Goal: Transaction & Acquisition: Purchase product/service

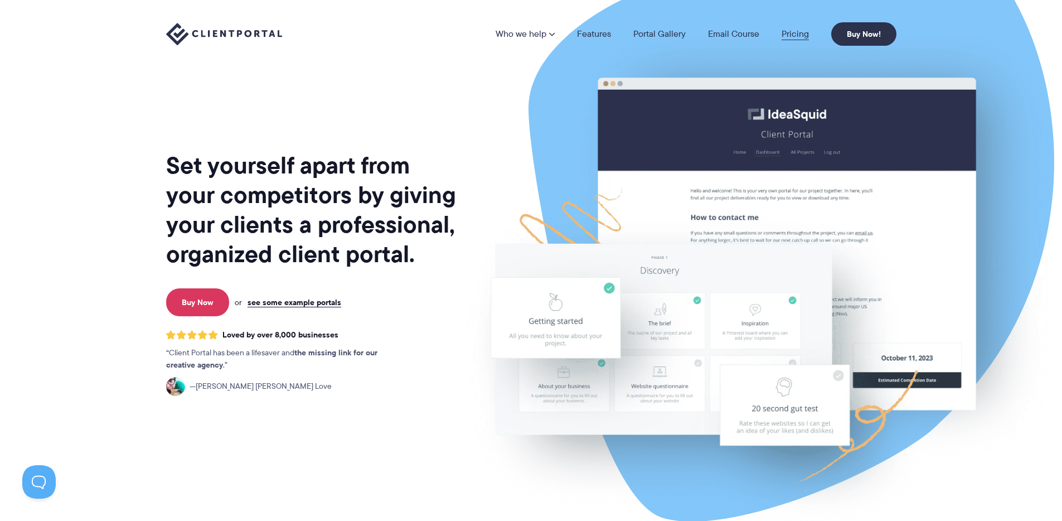
click at [791, 38] on link "Pricing" at bounding box center [794, 34] width 27 height 9
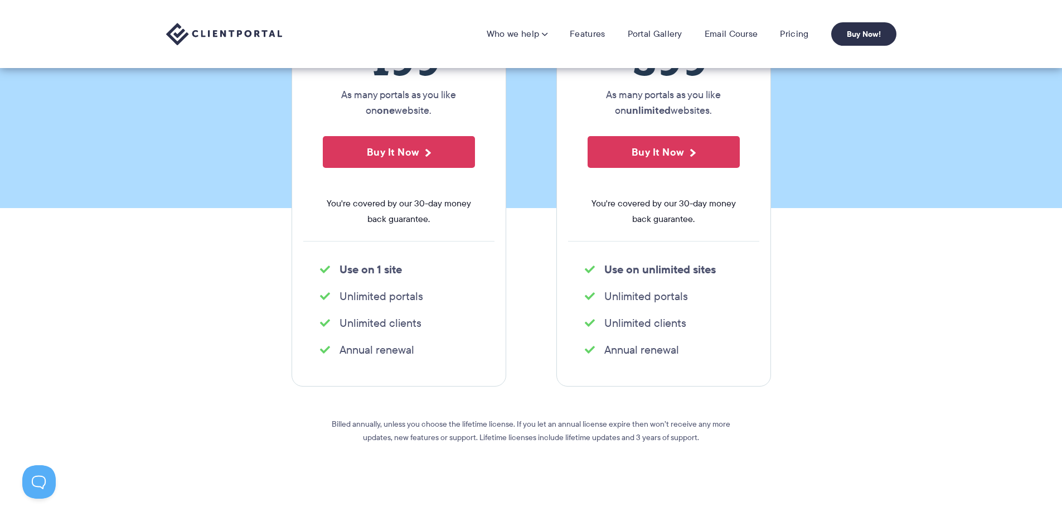
scroll to position [174, 0]
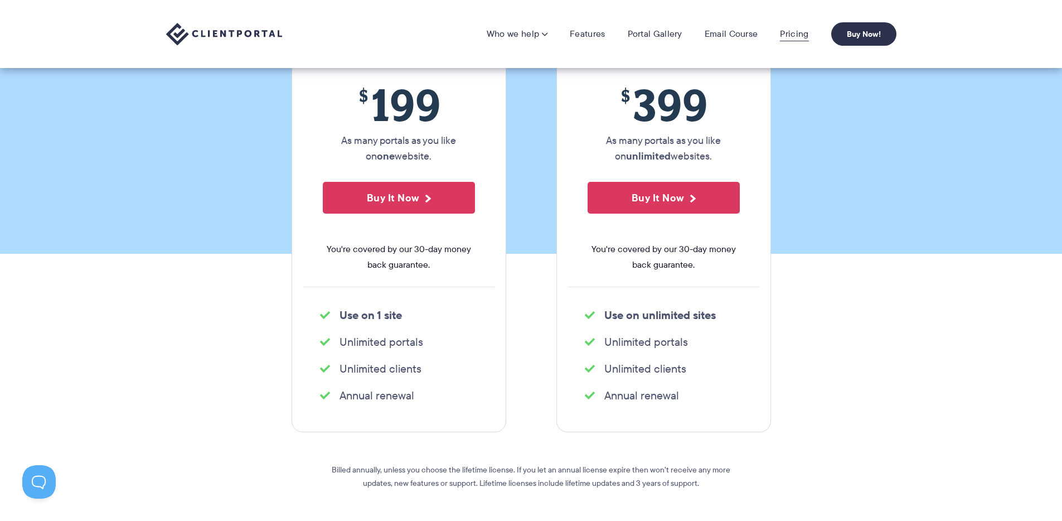
click at [792, 37] on link "Pricing" at bounding box center [794, 33] width 28 height 11
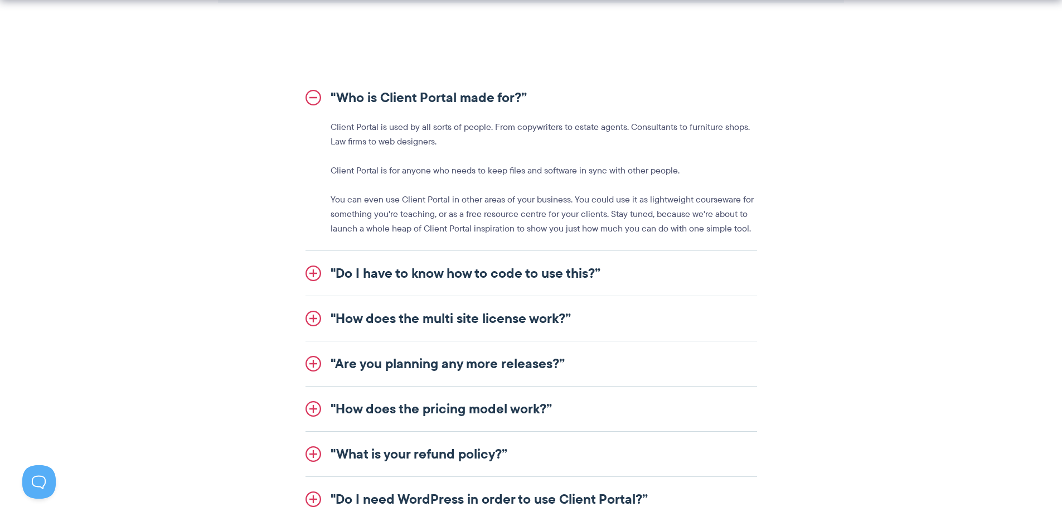
scroll to position [1284, 0]
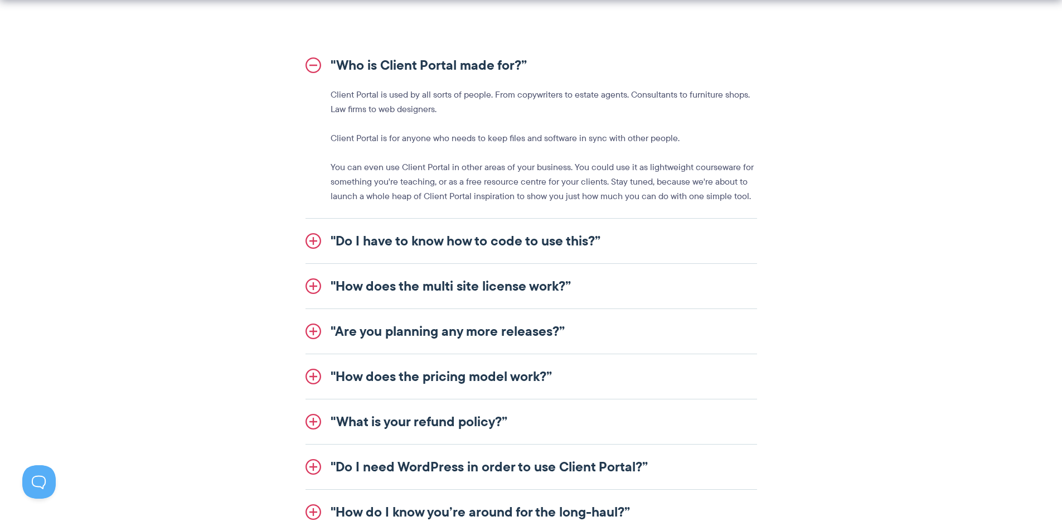
click at [343, 236] on link ""Do I have to know how to code to use this?”" at bounding box center [530, 240] width 451 height 45
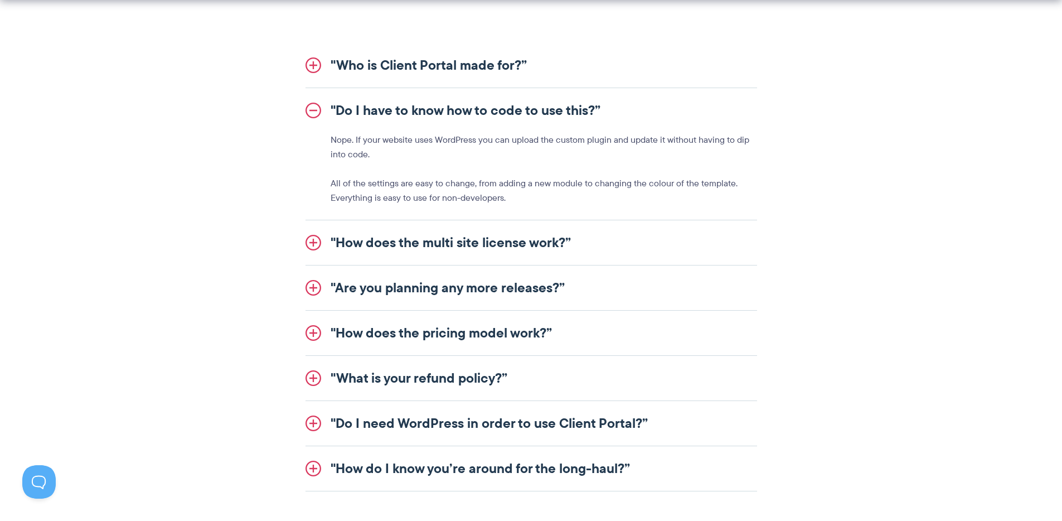
click at [373, 235] on link ""How does the multi site license work?”" at bounding box center [530, 242] width 451 height 45
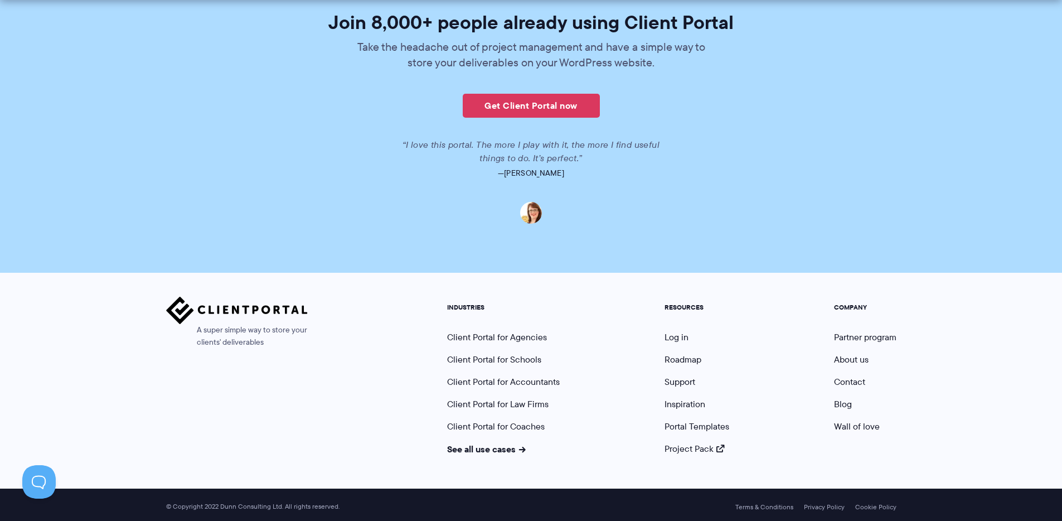
scroll to position [2705, 0]
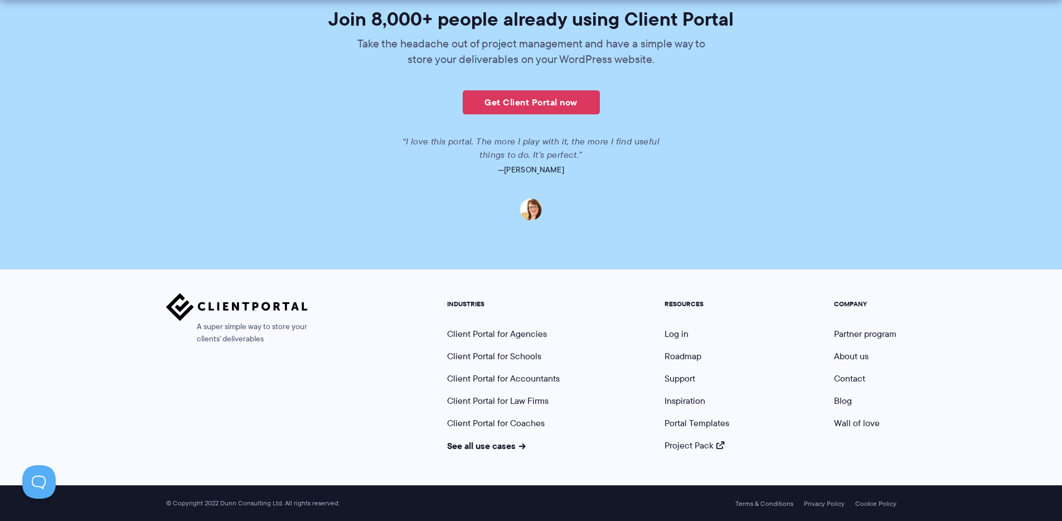
click at [473, 451] on div "A super simple way to store your clients' deliverables INDUSTRIES Client Portal…" at bounding box center [531, 377] width 1062 height 216
click at [474, 449] on link "See all use cases" at bounding box center [486, 445] width 79 height 13
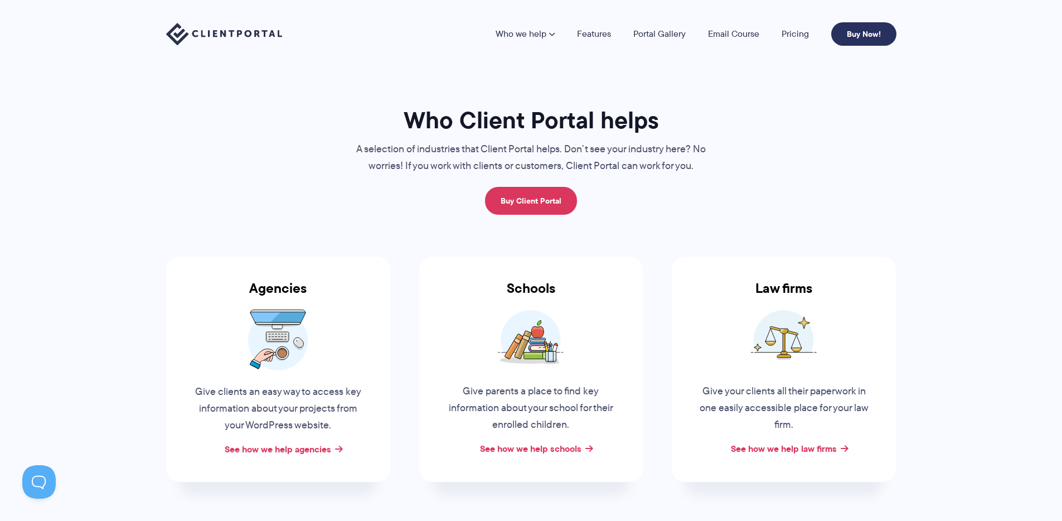
click at [857, 36] on link "Buy Now!" at bounding box center [863, 33] width 65 height 23
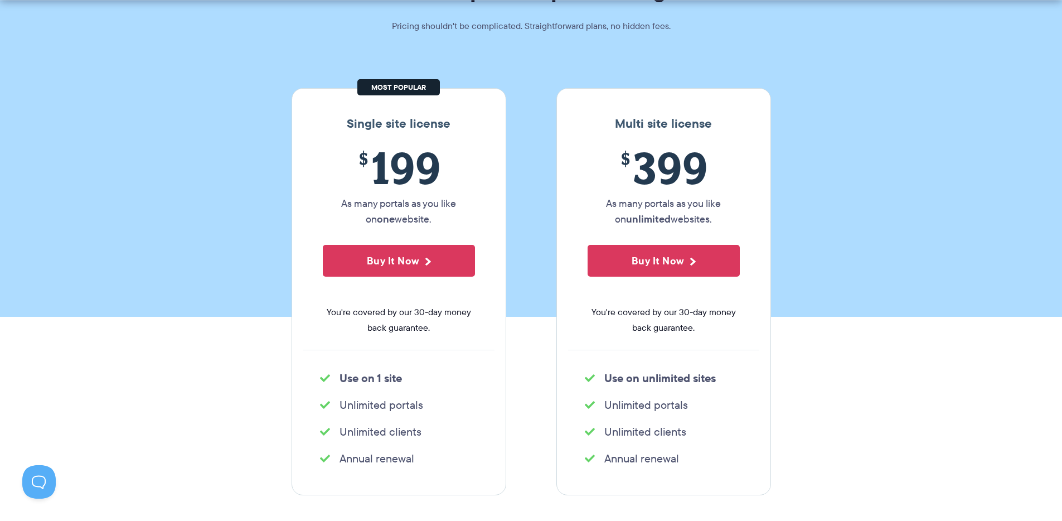
scroll to position [132, 0]
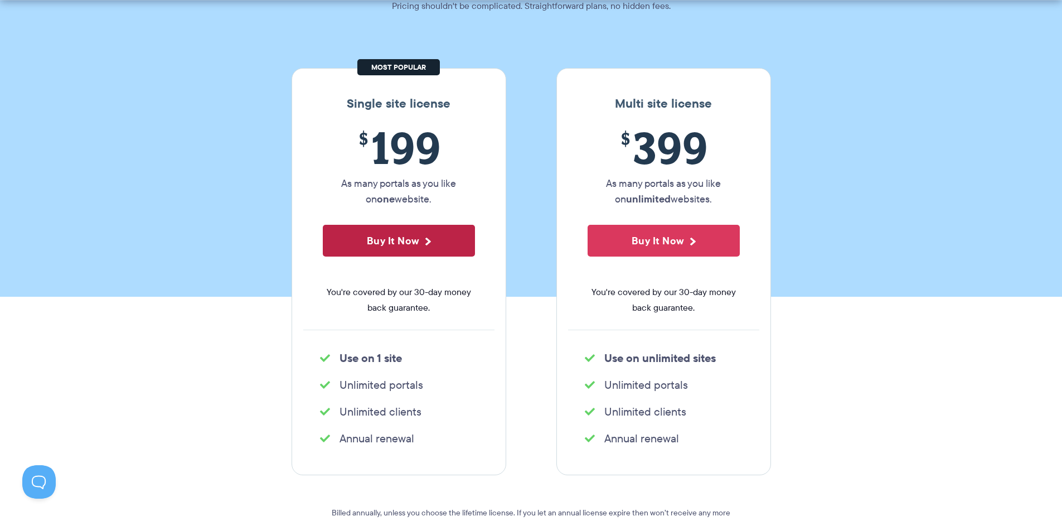
click at [405, 251] on button "Buy It Now" at bounding box center [399, 241] width 152 height 32
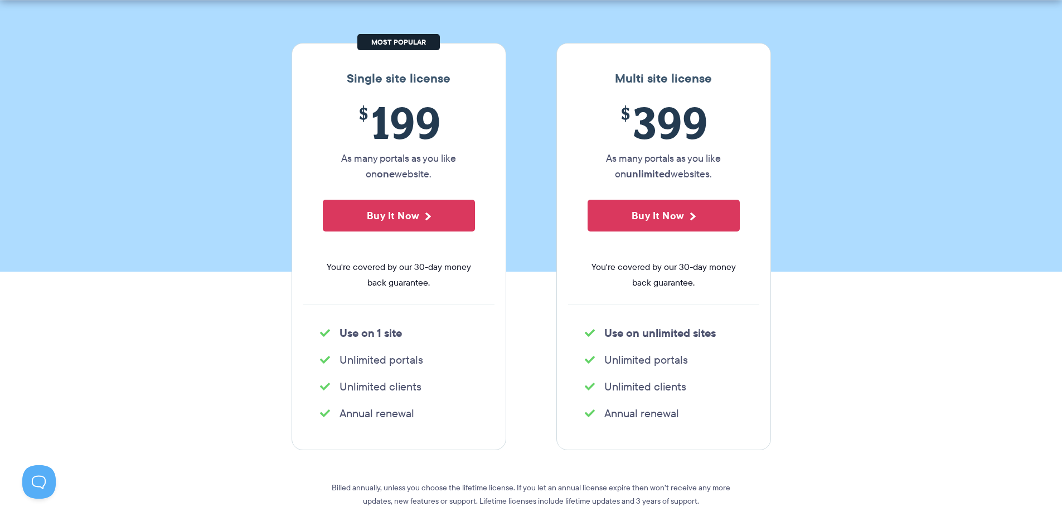
scroll to position [160, 0]
